Goal: Information Seeking & Learning: Learn about a topic

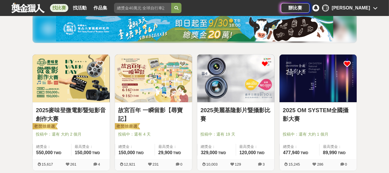
scroll to position [67, 0]
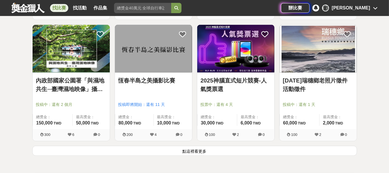
scroll to position [712, 0]
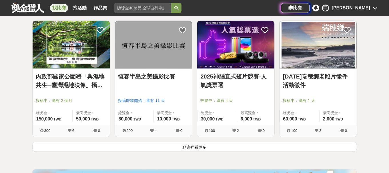
click at [69, 77] on link "內政部國家公園署「與濕地共生─臺灣濕地映像」攝影比賽" at bounding box center [71, 80] width 70 height 17
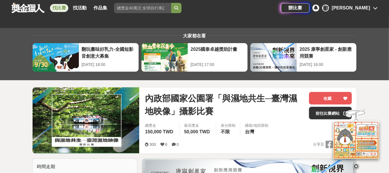
click at [356, 165] on icon at bounding box center [356, 167] width 6 height 6
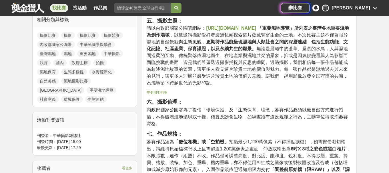
scroll to position [67, 0]
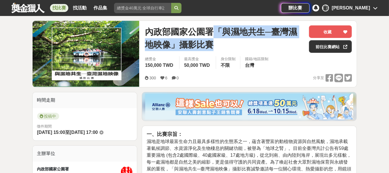
drag, startPoint x: 216, startPoint y: 29, endPoint x: 232, endPoint y: 43, distance: 20.9
click at [232, 43] on span "內政部國家公園署「與濕地共生─臺灣濕地映像」攝影比賽" at bounding box center [225, 38] width 160 height 26
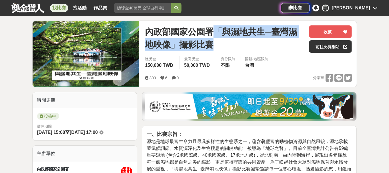
copy span "「與濕地共生─臺灣濕地映像」攝影比賽"
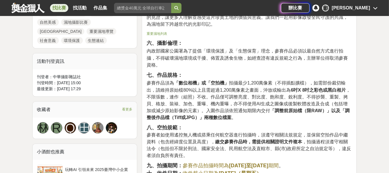
scroll to position [334, 0]
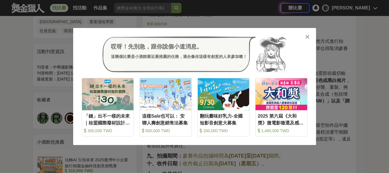
click at [306, 40] on div "哎呀！先別急，跟你說個小道消息。 這幾個比賽是小酒館最近最推薦的任務，適合像你這樣有創意的人來參加噢！" at bounding box center [195, 55] width 226 height 36
click at [310, 38] on icon at bounding box center [308, 37] width 4 height 6
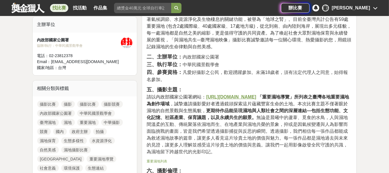
scroll to position [200, 0]
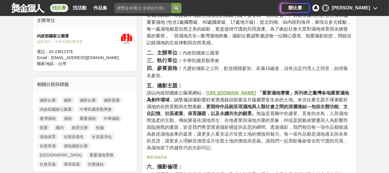
click at [246, 92] on u "https://www.nps.gov.tw/ch/wetland/wetguide" at bounding box center [231, 93] width 50 height 5
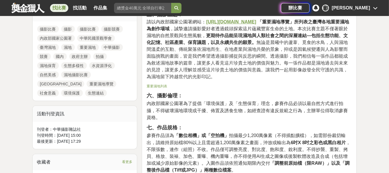
scroll to position [400, 0]
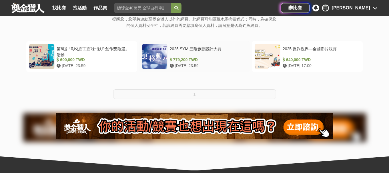
scroll to position [67, 0]
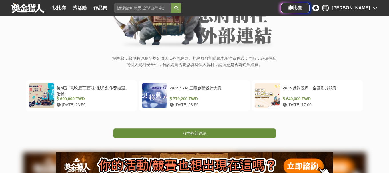
click at [184, 134] on span "前往外部連結" at bounding box center [195, 133] width 24 height 5
